Goal: Task Accomplishment & Management: Manage account settings

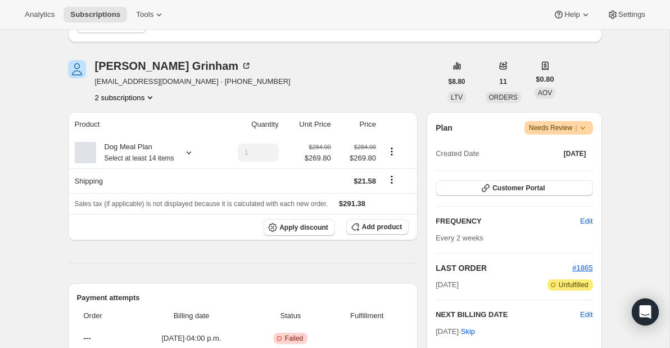
scroll to position [124, 0]
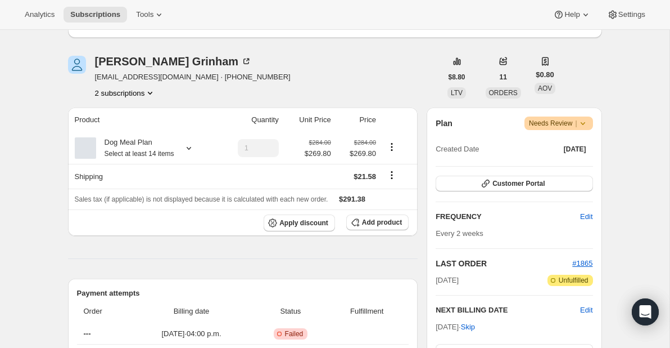
click at [279, 64] on div "Sebastian Grinham seb@grinham.net · +17057614531 2 subscriptions" at bounding box center [255, 77] width 374 height 43
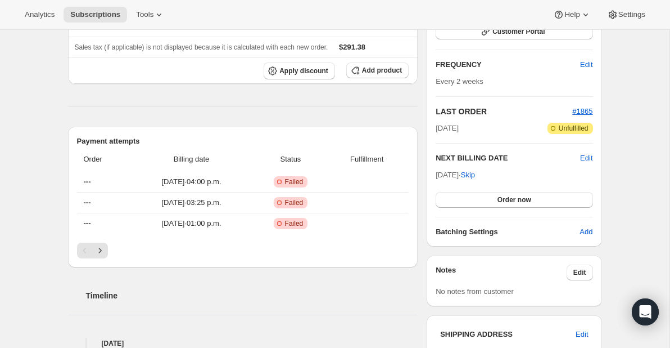
scroll to position [267, 0]
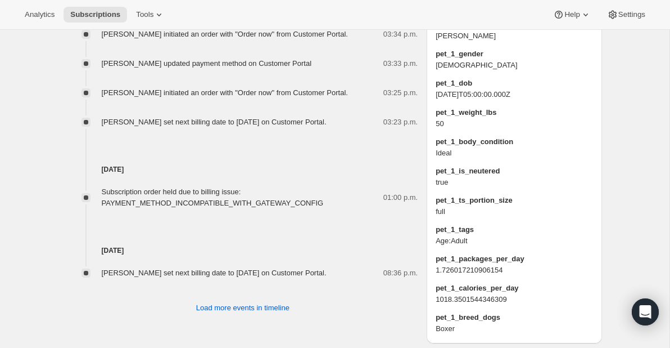
scroll to position [977, 0]
